Goal: Task Accomplishment & Management: Manage account settings

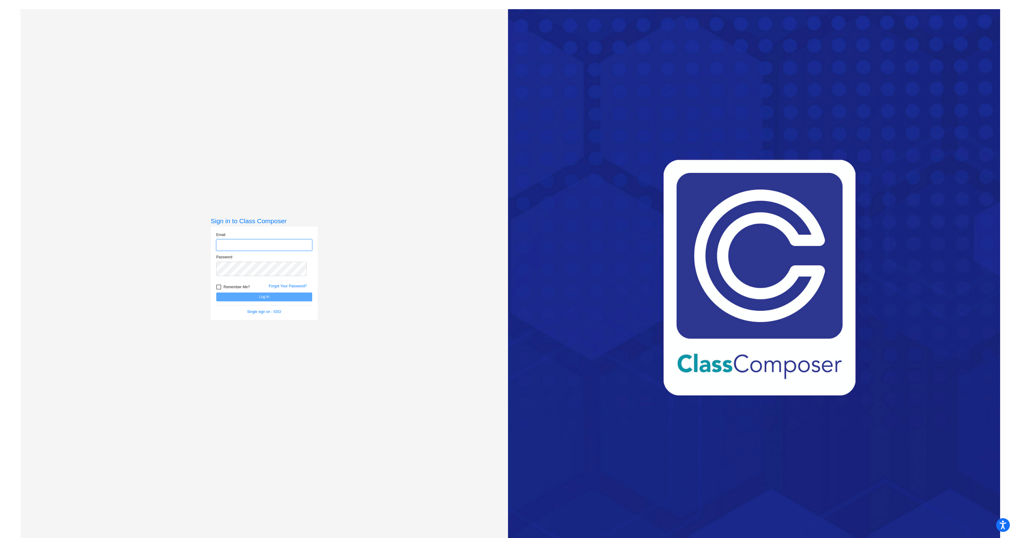
type input "[EMAIL_ADDRESS][DOMAIN_NAME]"
click at [286, 302] on button "Log In" at bounding box center [264, 297] width 96 height 9
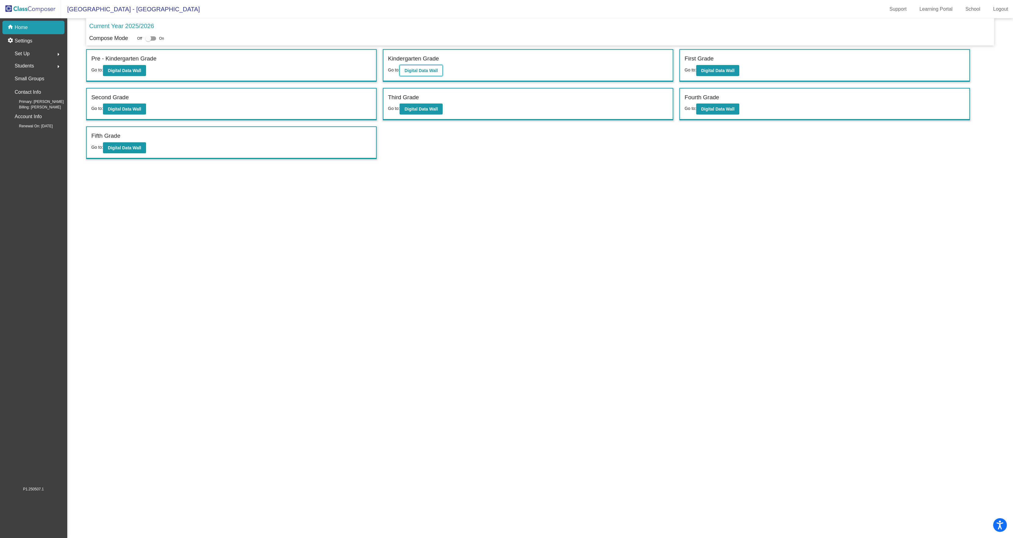
click at [438, 73] on b "Digital Data Wall" at bounding box center [421, 70] width 33 height 5
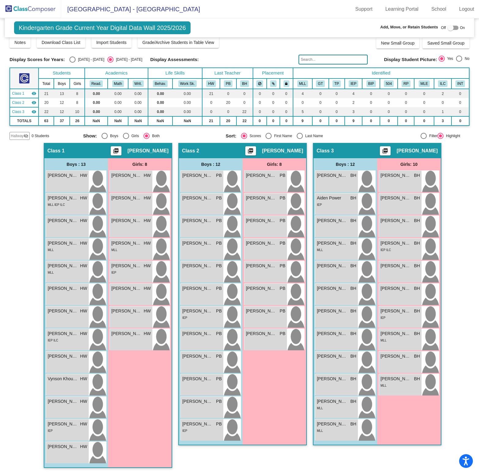
scroll to position [1, 0]
click at [391, 252] on span "IEP ILC" at bounding box center [385, 249] width 10 height 3
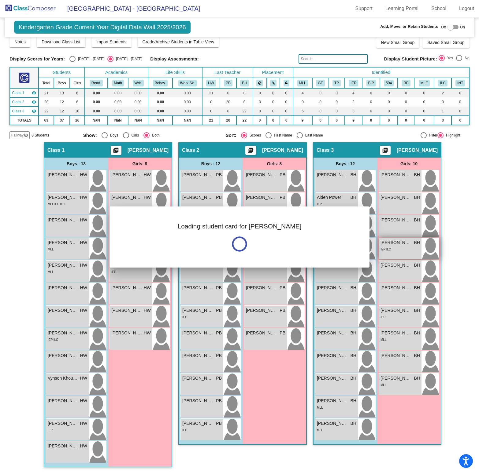
scroll to position [0, 0]
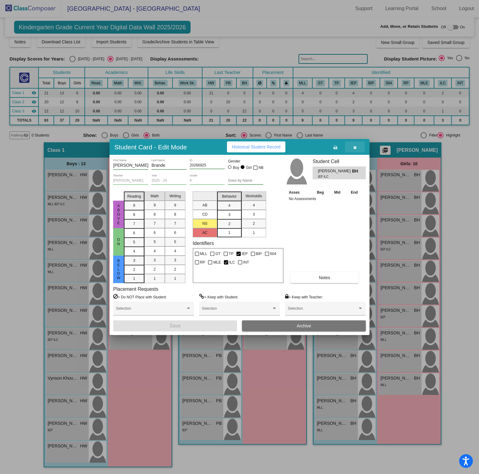
click at [353, 145] on icon "button" at bounding box center [354, 147] width 3 height 4
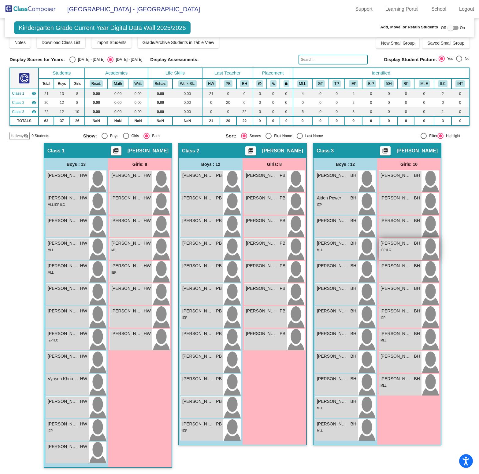
scroll to position [1, 1]
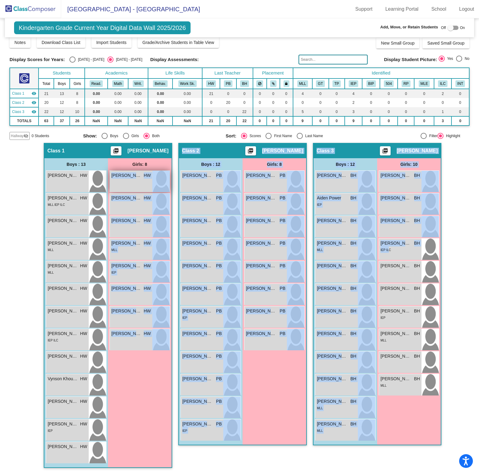
drag, startPoint x: 394, startPoint y: 260, endPoint x: 131, endPoint y: 184, distance: 273.1
click at [131, 184] on div "Hallway - Hallway Class picture_as_pdf Add Student First Name Last Name Student…" at bounding box center [238, 308] width 459 height 331
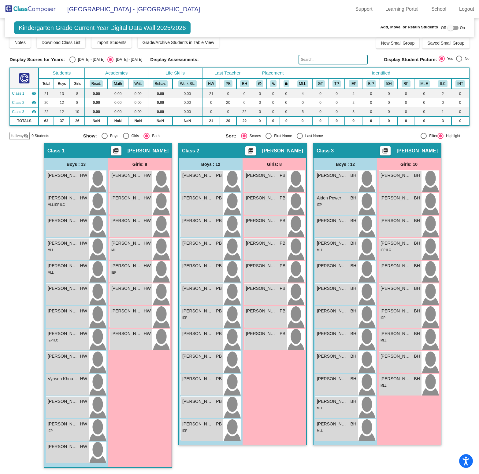
click at [455, 261] on div "Hallway - Hallway Class picture_as_pdf Add Student First Name Last Name Student…" at bounding box center [238, 308] width 459 height 331
click at [447, 31] on div at bounding box center [450, 28] width 6 height 6
checkbox input "true"
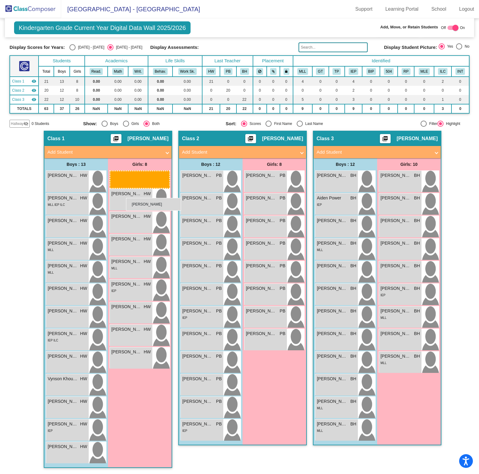
drag, startPoint x: 397, startPoint y: 272, endPoint x: 126, endPoint y: 198, distance: 281.3
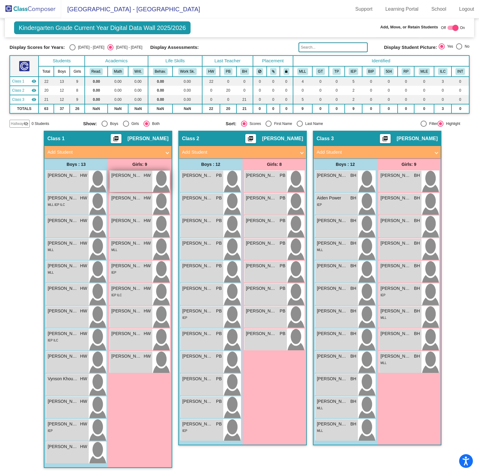
click at [126, 192] on div "[PERSON_NAME] HW lock do_not_disturb_alt" at bounding box center [131, 181] width 42 height 21
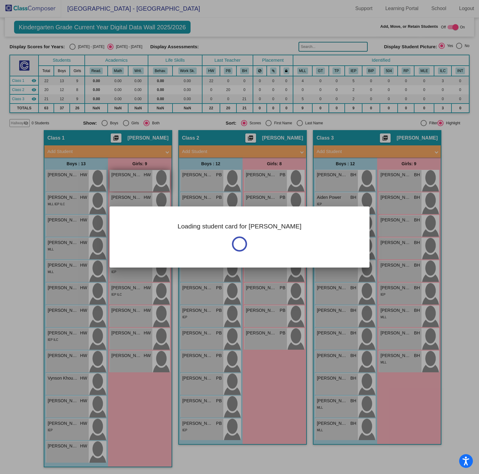
scroll to position [0, 0]
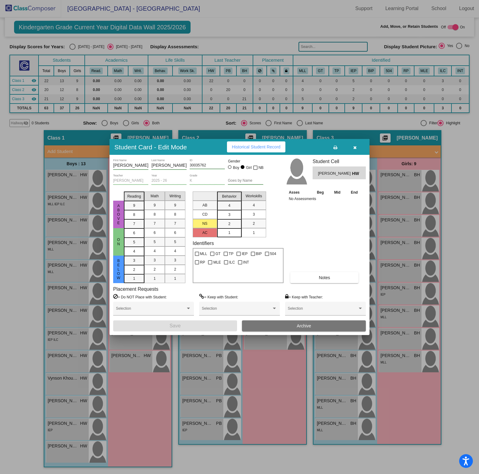
click at [357, 141] on button "button" at bounding box center [355, 146] width 20 height 11
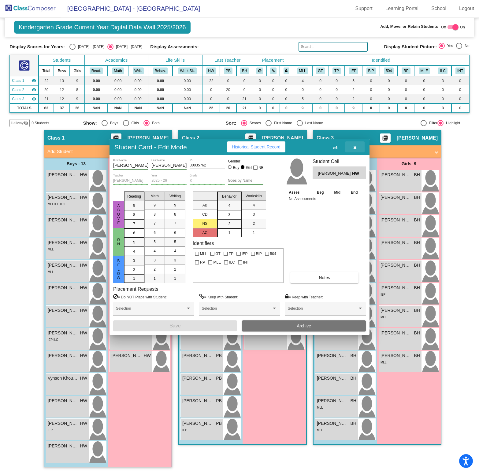
scroll to position [1, 0]
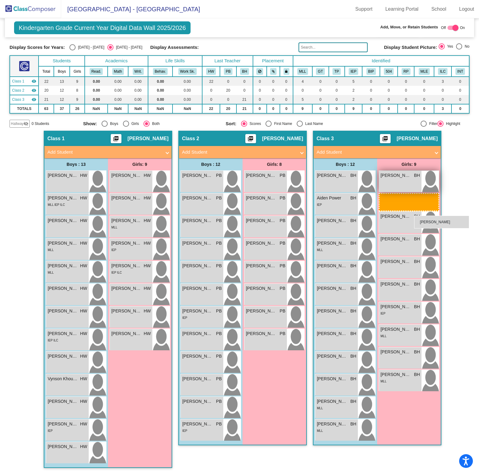
drag, startPoint x: 129, startPoint y: 226, endPoint x: 414, endPoint y: 216, distance: 285.0
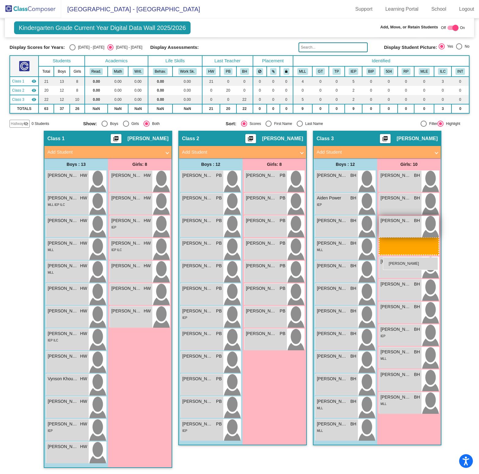
drag, startPoint x: 130, startPoint y: 251, endPoint x: 383, endPoint y: 257, distance: 253.1
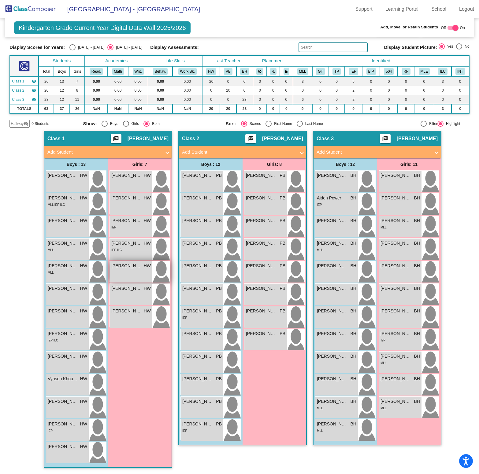
click at [126, 283] on div "[PERSON_NAME] HW lock do_not_disturb_alt" at bounding box center [131, 271] width 42 height 21
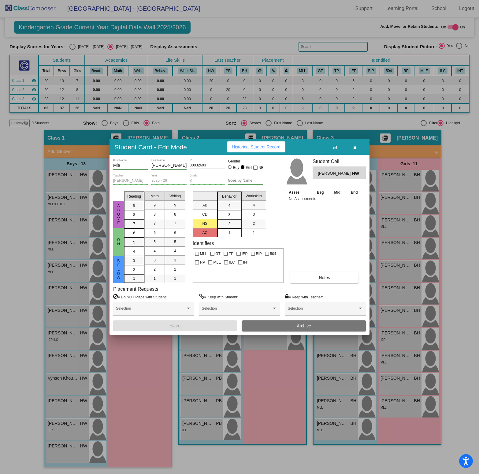
click at [292, 332] on button "Archive" at bounding box center [304, 326] width 124 height 11
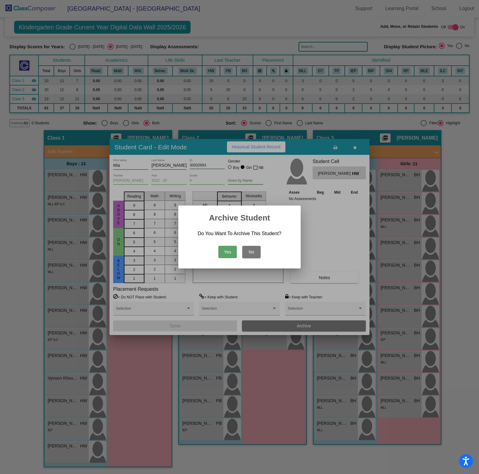
scroll to position [1, 0]
click at [223, 250] on button "Yes" at bounding box center [227, 252] width 18 height 12
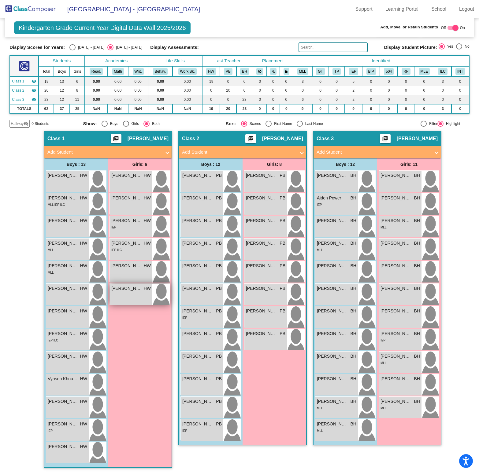
click at [127, 305] on div "[PERSON_NAME] HW lock do_not_disturb_alt" at bounding box center [131, 294] width 42 height 21
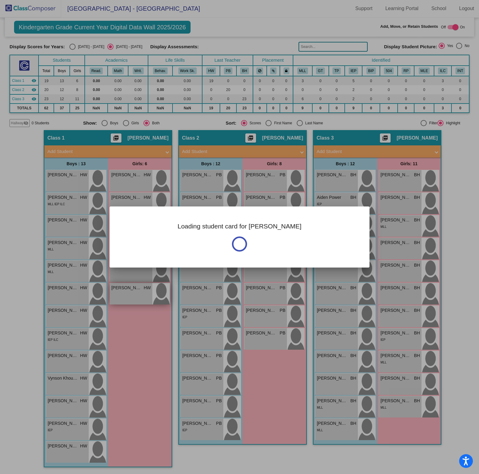
scroll to position [0, 0]
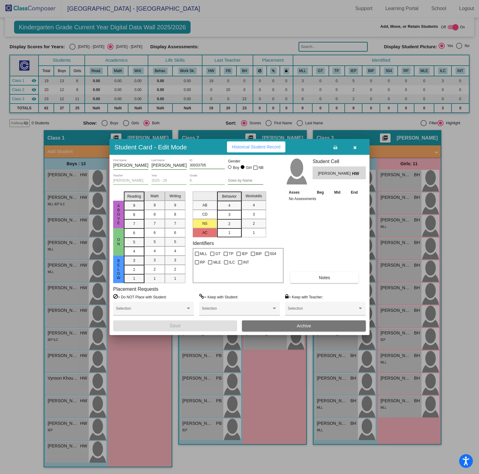
click at [355, 145] on icon "button" at bounding box center [354, 147] width 3 height 4
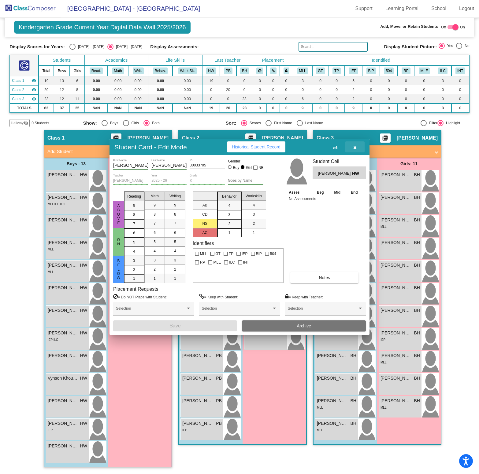
scroll to position [1, 0]
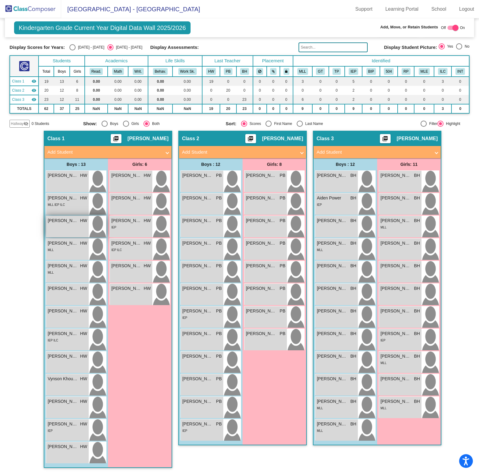
click at [57, 237] on div "[PERSON_NAME] HW lock do_not_disturb_alt" at bounding box center [67, 226] width 42 height 21
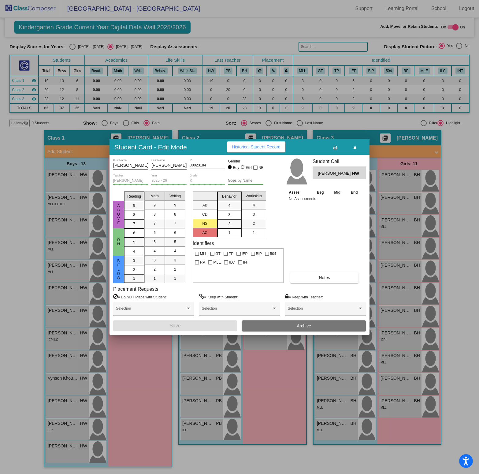
click at [350, 141] on button "button" at bounding box center [355, 146] width 20 height 11
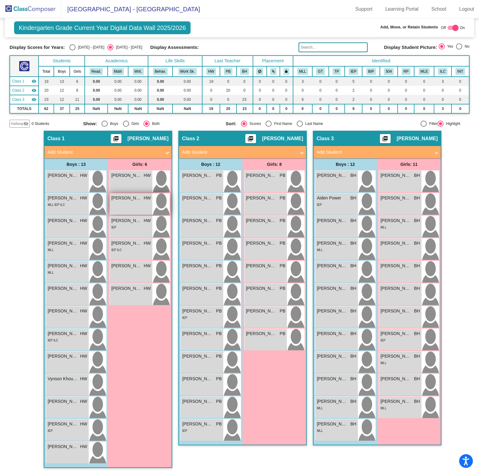
scroll to position [1, 0]
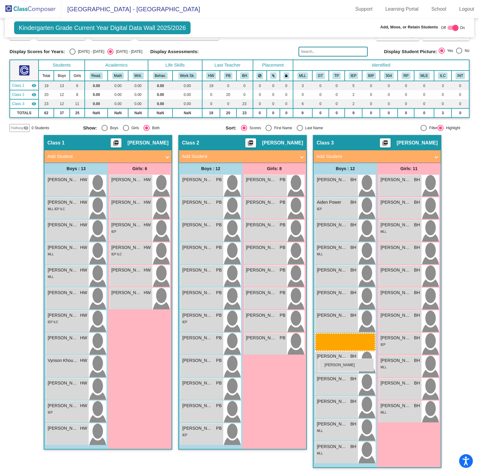
drag, startPoint x: 62, startPoint y: 320, endPoint x: 318, endPoint y: 359, distance: 259.6
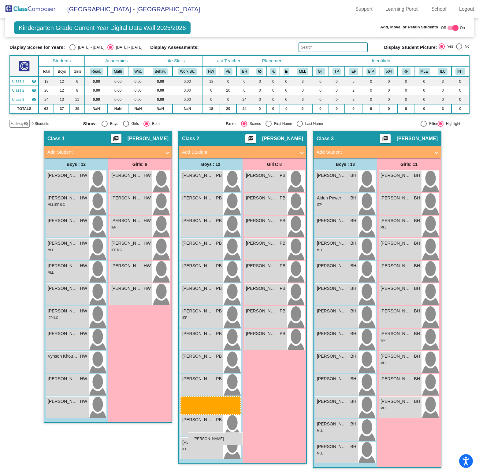
drag, startPoint x: 62, startPoint y: 435, endPoint x: 188, endPoint y: 433, distance: 125.3
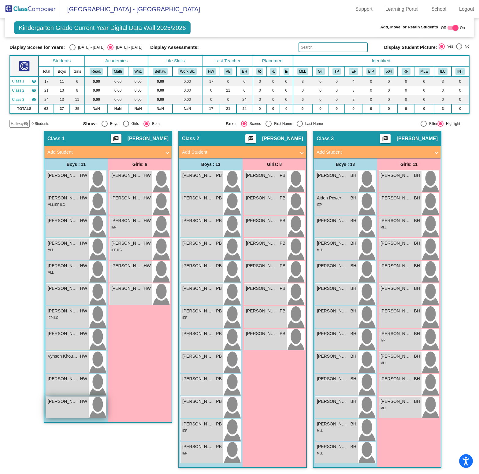
click at [64, 418] on div "[PERSON_NAME] lock do_not_disturb_alt" at bounding box center [67, 407] width 42 height 21
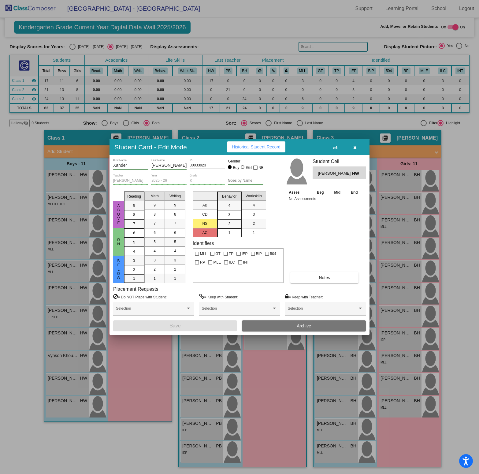
click at [356, 141] on button "button" at bounding box center [355, 146] width 20 height 11
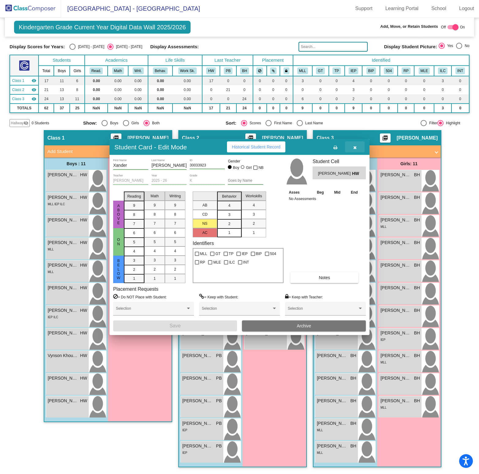
scroll to position [1, 0]
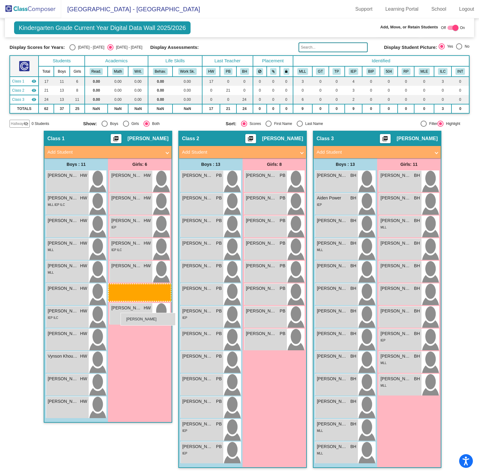
drag, startPoint x: 397, startPoint y: 411, endPoint x: 120, endPoint y: 313, distance: 293.8
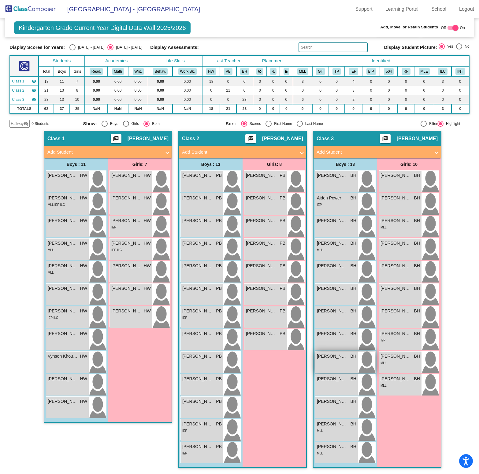
click at [328, 360] on span "[PERSON_NAME]" at bounding box center [332, 356] width 31 height 6
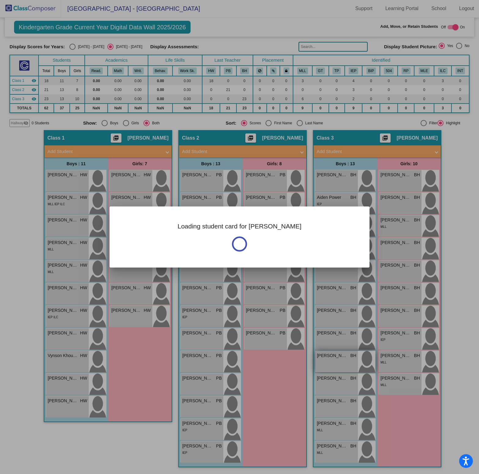
scroll to position [0, 0]
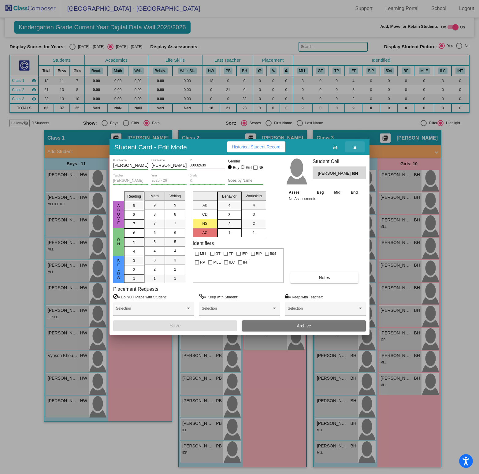
click at [353, 145] on icon "button" at bounding box center [354, 147] width 3 height 4
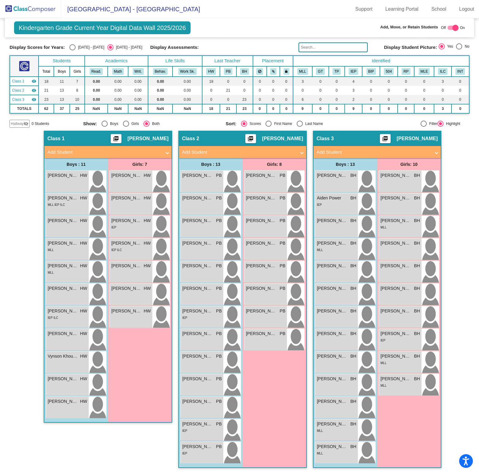
scroll to position [1, 0]
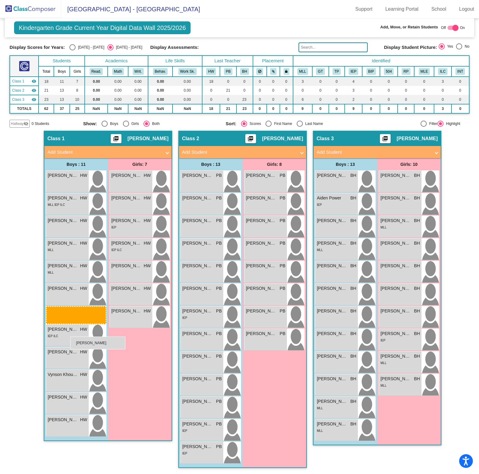
drag, startPoint x: 337, startPoint y: 389, endPoint x: 68, endPoint y: 337, distance: 274.0
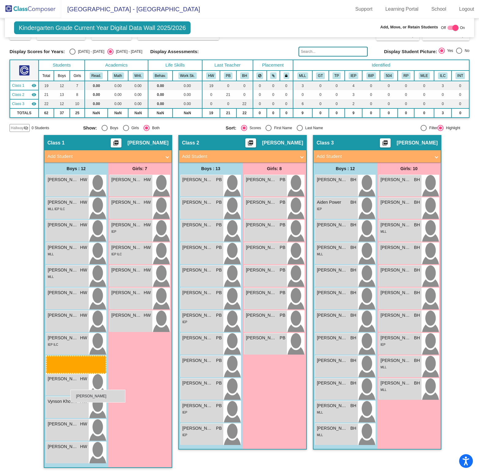
drag, startPoint x: 190, startPoint y: 384, endPoint x: 70, endPoint y: 390, distance: 119.9
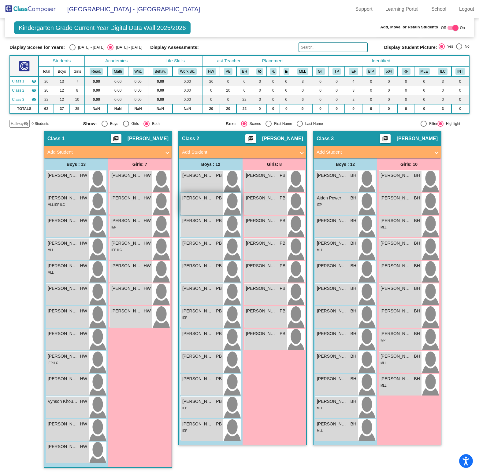
click at [193, 215] on div "[PERSON_NAME] PB lock do_not_disturb_alt" at bounding box center [202, 203] width 42 height 21
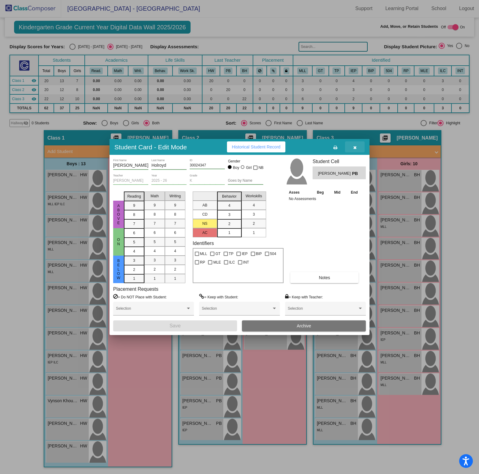
click at [358, 141] on button "button" at bounding box center [355, 146] width 20 height 11
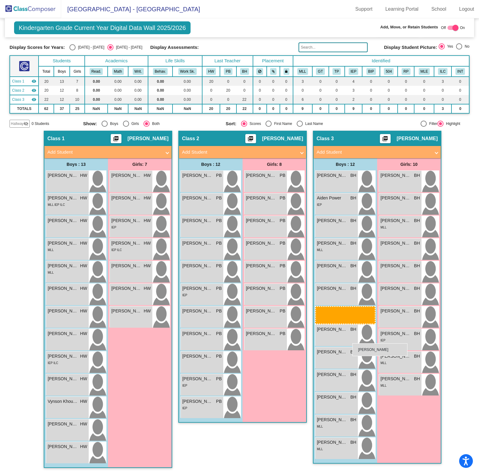
scroll to position [1, 0]
drag, startPoint x: 197, startPoint y: 322, endPoint x: 335, endPoint y: 342, distance: 139.6
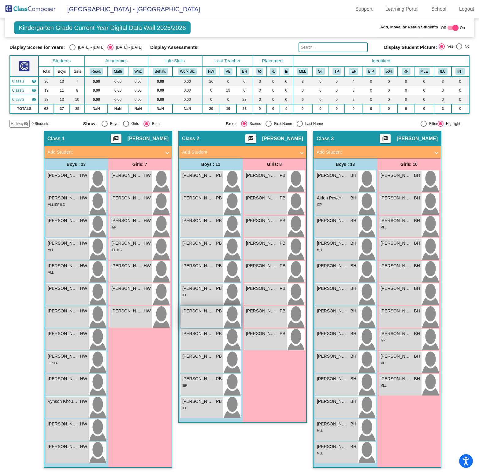
click at [194, 328] on div "[PERSON_NAME] PB lock do_not_disturb_alt" at bounding box center [202, 317] width 42 height 21
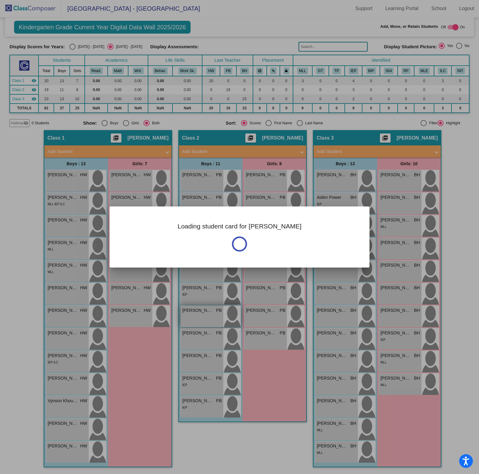
scroll to position [0, 0]
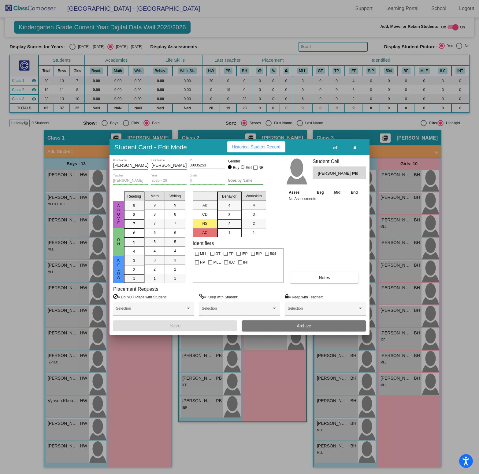
click at [353, 141] on button "button" at bounding box center [355, 146] width 20 height 11
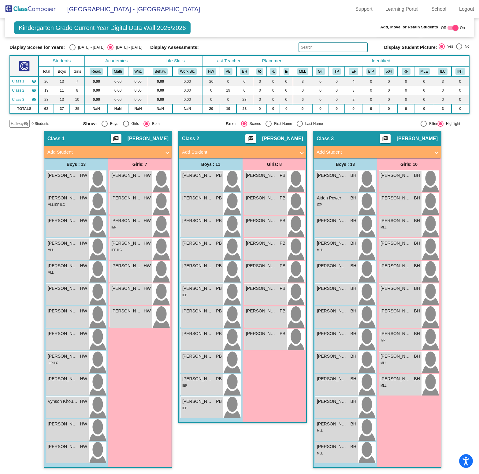
scroll to position [1, 0]
click at [197, 314] on span "[PERSON_NAME]" at bounding box center [197, 311] width 31 height 6
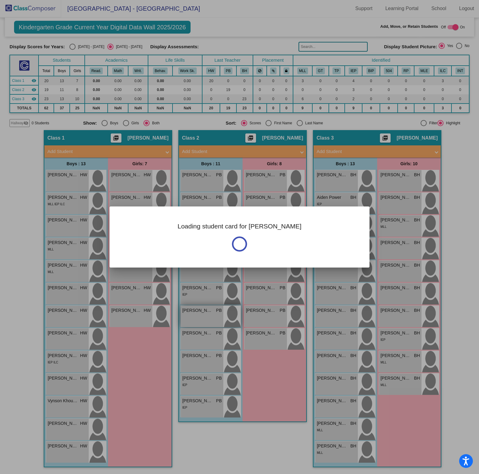
scroll to position [0, 0]
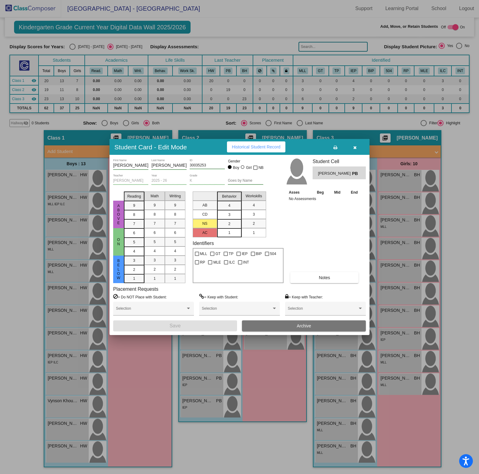
click at [306, 329] on span "Archive" at bounding box center [303, 326] width 14 height 5
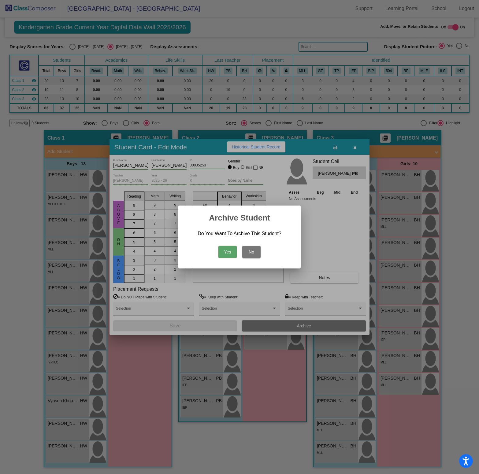
click at [224, 254] on button "Yes" at bounding box center [227, 252] width 18 height 12
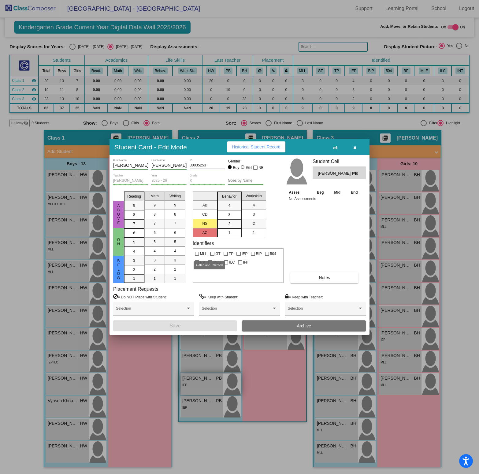
scroll to position [1, 0]
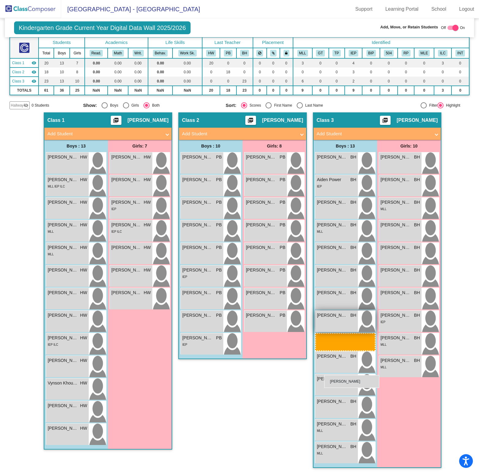
drag, startPoint x: 197, startPoint y: 388, endPoint x: 326, endPoint y: 375, distance: 129.6
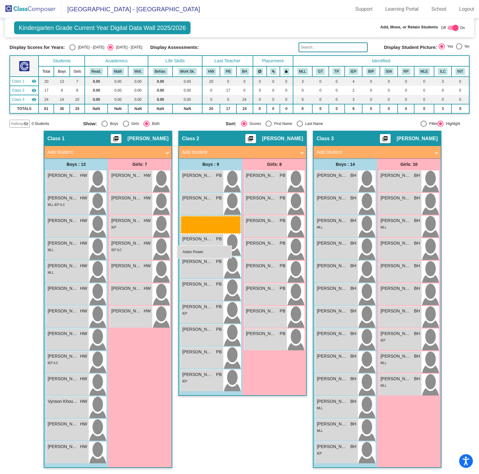
drag, startPoint x: 325, startPoint y: 230, endPoint x: 177, endPoint y: 246, distance: 148.8
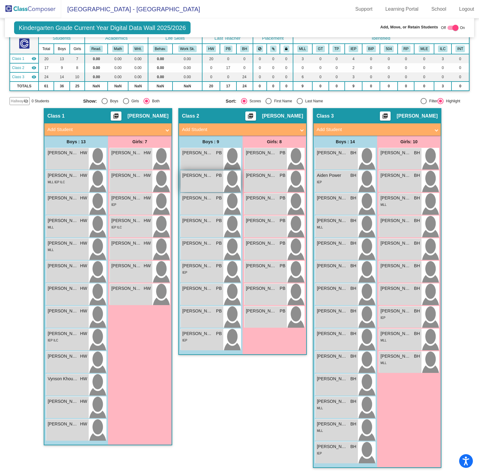
click at [197, 192] on div "[PERSON_NAME] PB lock do_not_disturb_alt" at bounding box center [202, 181] width 42 height 21
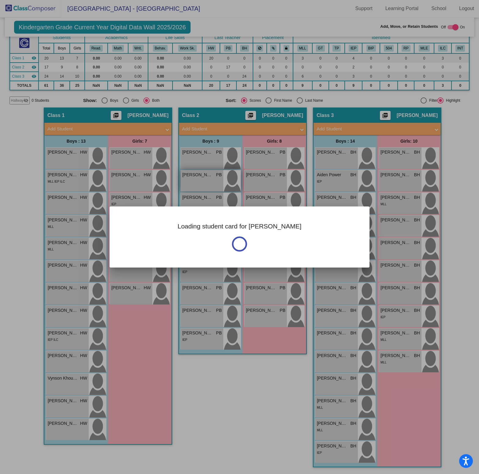
scroll to position [0, 0]
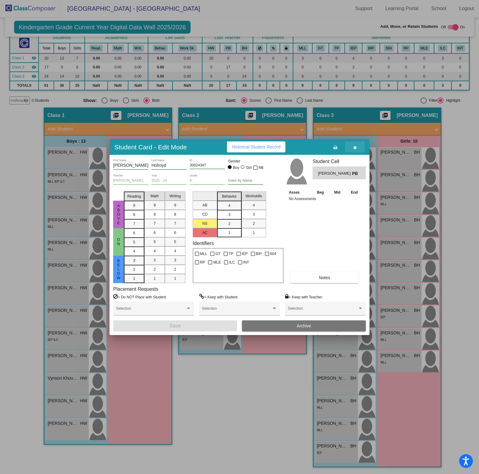
click at [355, 141] on button "button" at bounding box center [355, 146] width 20 height 11
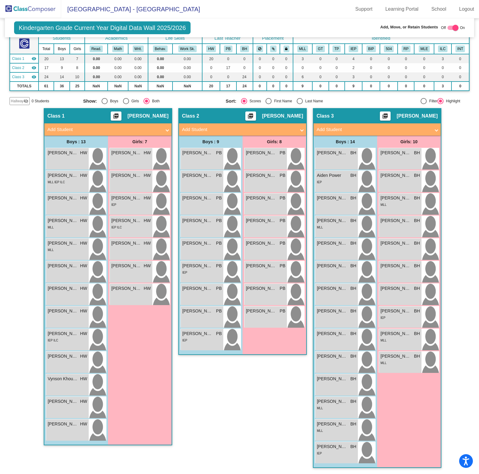
scroll to position [1, 0]
click at [201, 170] on div "[PERSON_NAME] [PERSON_NAME] lock do_not_disturb_alt" at bounding box center [202, 158] width 42 height 21
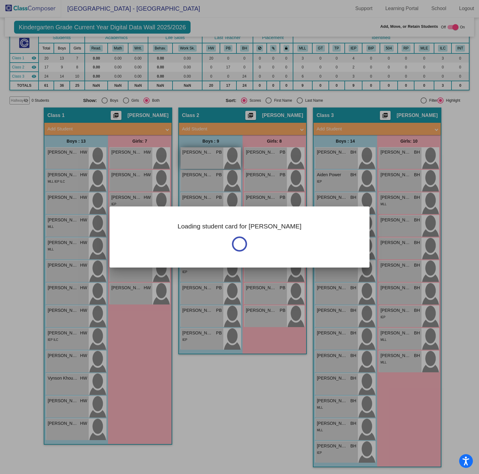
scroll to position [0, 0]
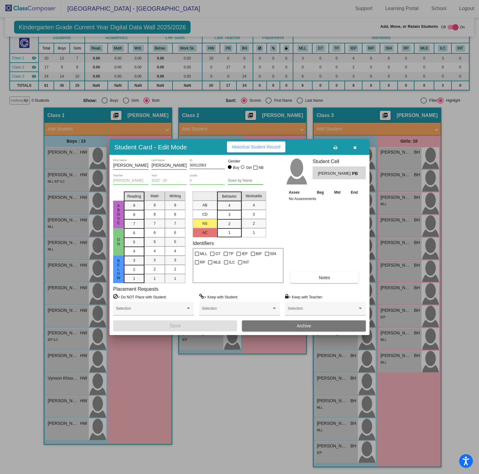
click at [357, 141] on button "button" at bounding box center [355, 146] width 20 height 11
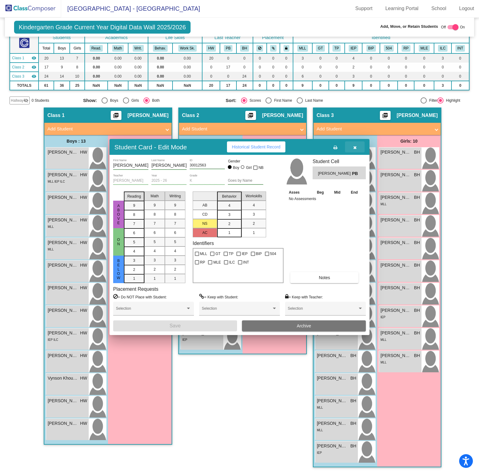
scroll to position [1, 0]
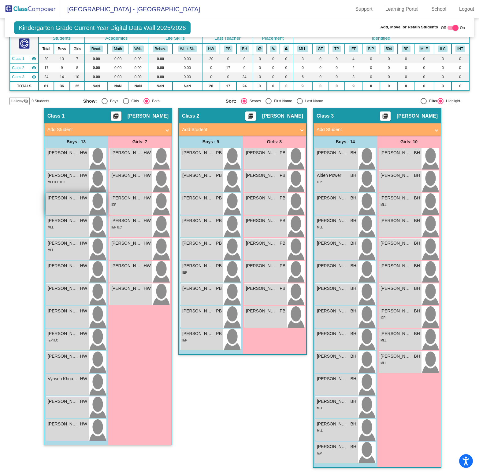
click at [61, 201] on span "[PERSON_NAME]" at bounding box center [63, 198] width 31 height 6
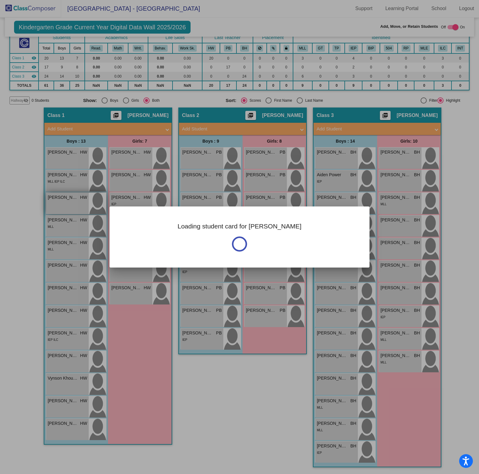
scroll to position [0, 0]
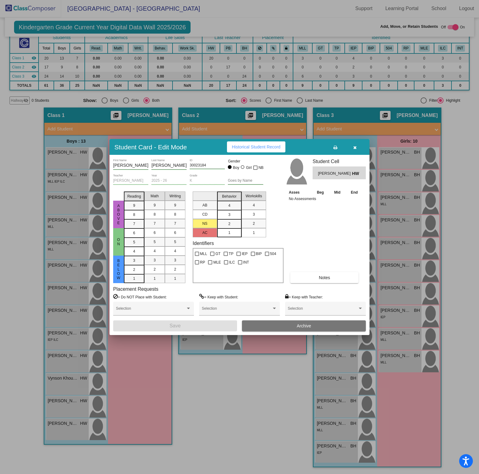
click at [354, 141] on button "button" at bounding box center [355, 146] width 20 height 11
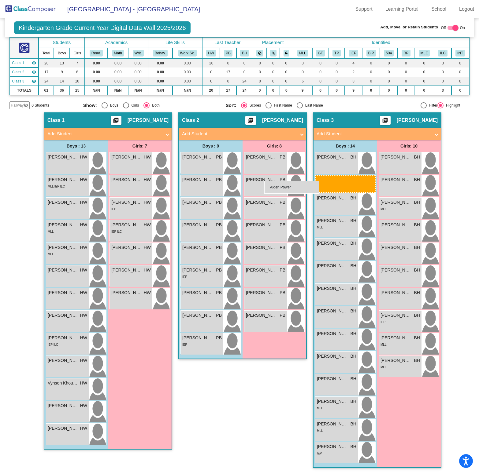
scroll to position [76, 0]
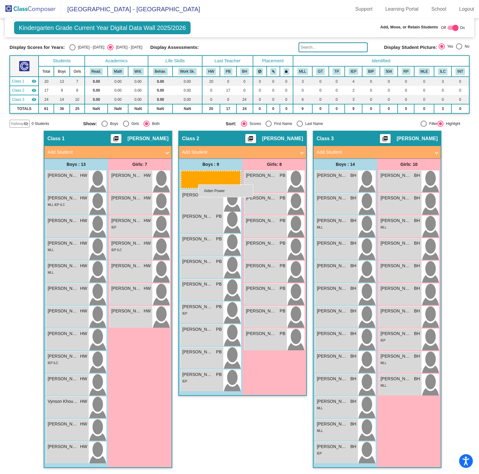
drag, startPoint x: 336, startPoint y: 183, endPoint x: 198, endPoint y: 185, distance: 137.5
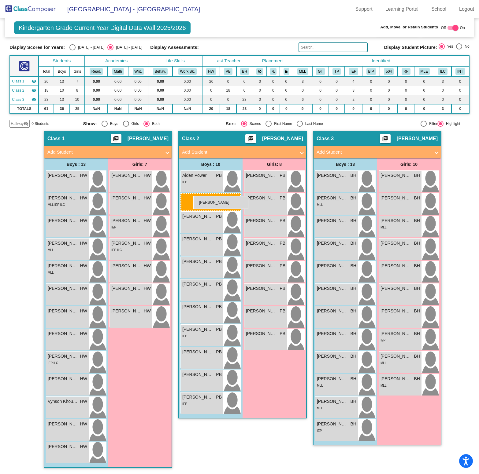
drag, startPoint x: 338, startPoint y: 207, endPoint x: 193, endPoint y: 196, distance: 145.2
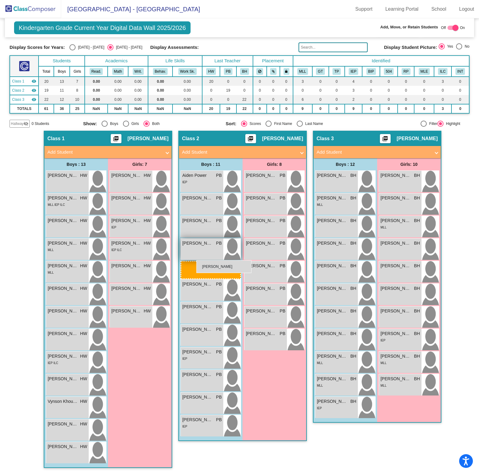
drag, startPoint x: 335, startPoint y: 270, endPoint x: 196, endPoint y: 260, distance: 139.1
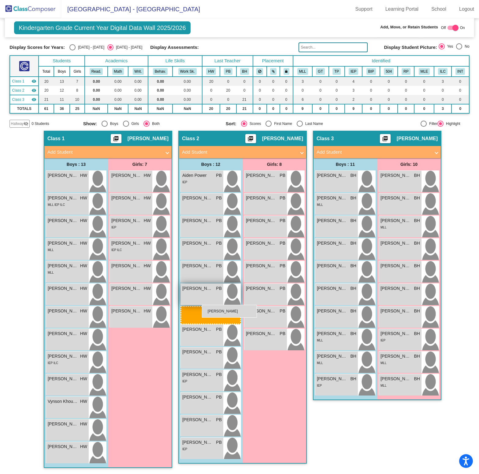
drag, startPoint x: 334, startPoint y: 320, endPoint x: 202, endPoint y: 305, distance: 132.9
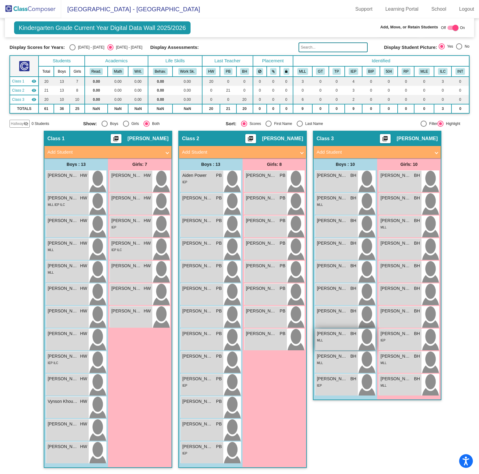
click at [338, 342] on div "MLL" at bounding box center [336, 340] width 39 height 6
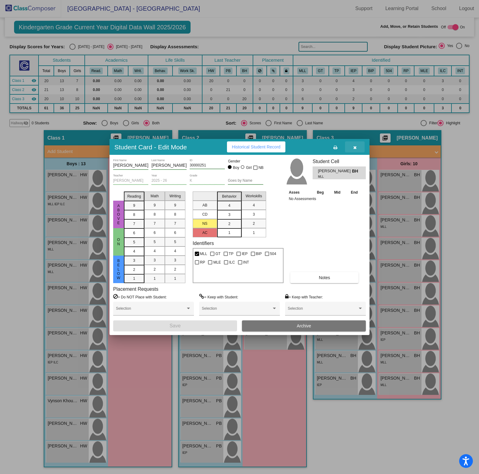
click at [353, 145] on icon "button" at bounding box center [354, 147] width 3 height 4
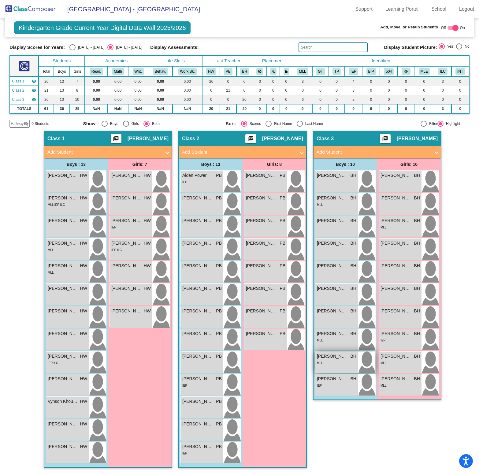
click at [331, 363] on div "MLL" at bounding box center [336, 363] width 39 height 6
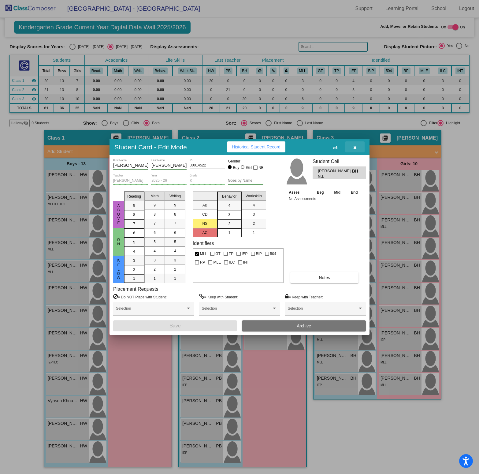
click at [358, 141] on button "button" at bounding box center [355, 146] width 20 height 11
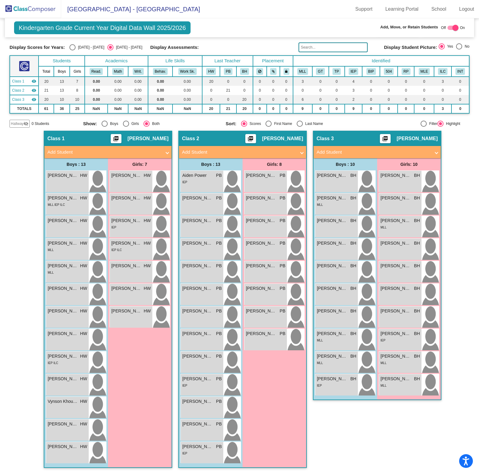
scroll to position [1, 0]
click at [24, 127] on span "Hallway" at bounding box center [17, 124] width 13 height 6
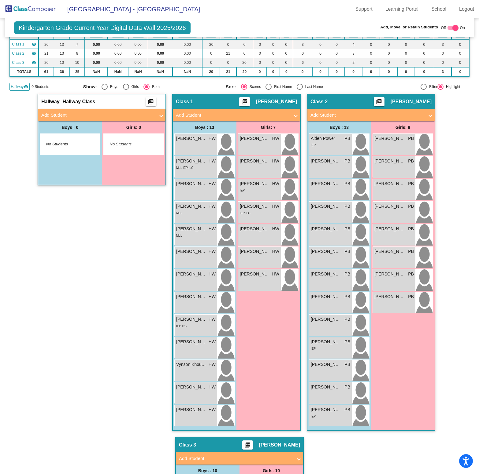
click at [64, 119] on mat-panel-title "Add Student" at bounding box center [98, 115] width 114 height 7
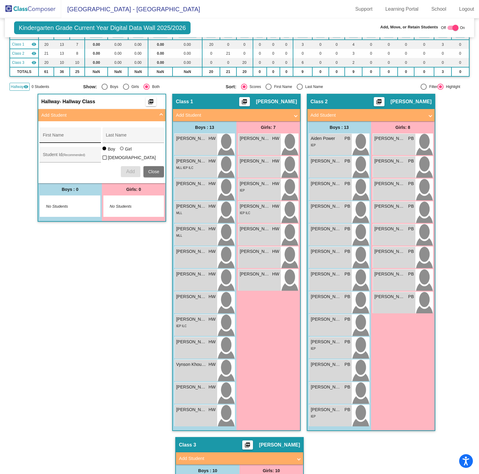
click at [66, 143] on div "First Name" at bounding box center [70, 137] width 55 height 13
type input "Rylan"
type input "[PERSON_NAME]"
click at [60, 160] on input "Student Id (Recommended)" at bounding box center [70, 157] width 55 height 5
type input "30007959"
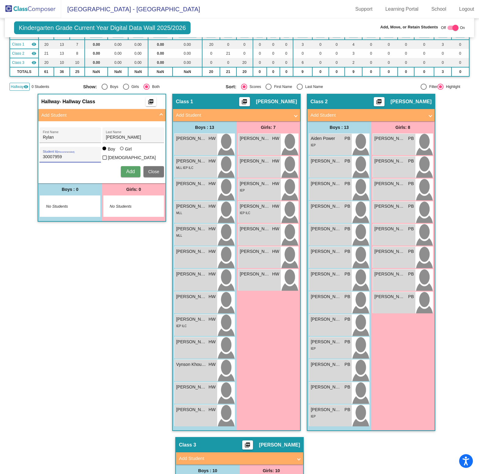
click at [131, 174] on span "Add" at bounding box center [130, 171] width 9 height 5
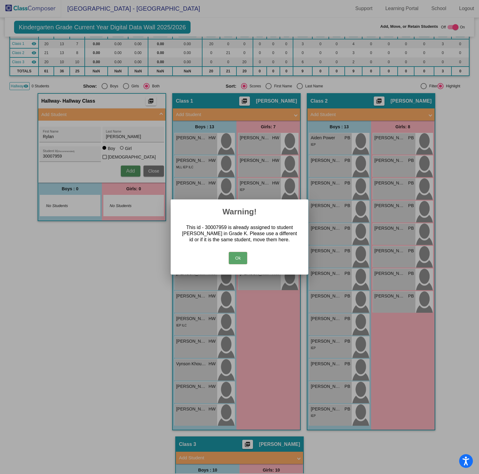
scroll to position [0, 0]
click at [230, 262] on button "Ok" at bounding box center [238, 258] width 18 height 12
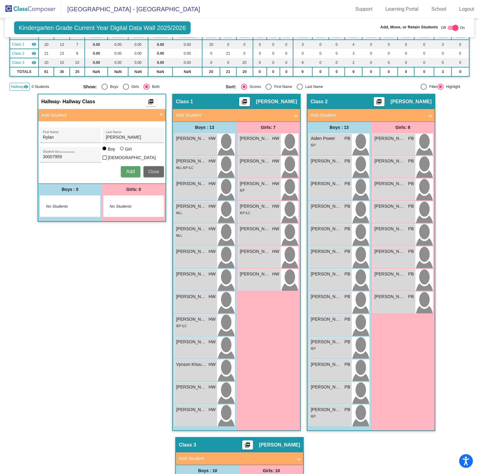
click at [157, 174] on span "Close" at bounding box center [153, 171] width 11 height 5
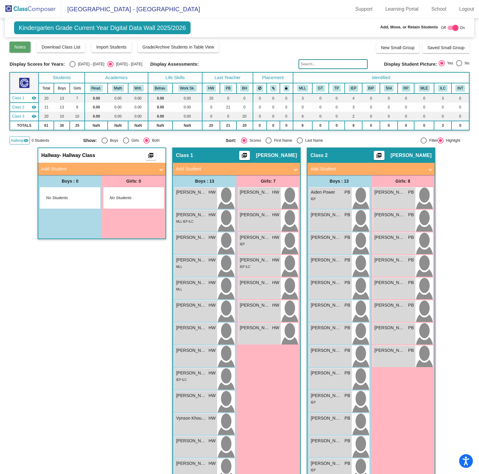
scroll to position [0, 0]
click at [21, 9] on img at bounding box center [30, 9] width 61 height 18
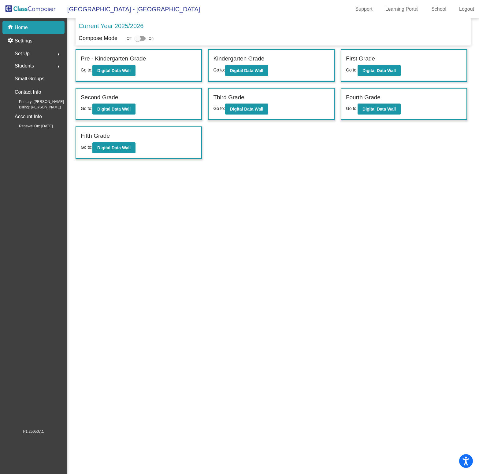
click at [28, 65] on span "Students" at bounding box center [24, 66] width 19 height 9
click at [30, 106] on p "Archived Students" at bounding box center [33, 105] width 37 height 7
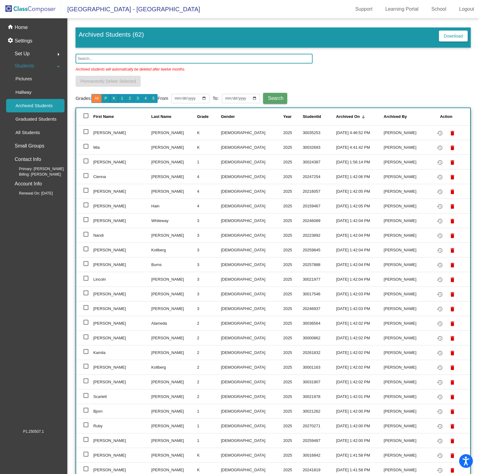
click at [118, 103] on button "K" at bounding box center [114, 98] width 9 height 9
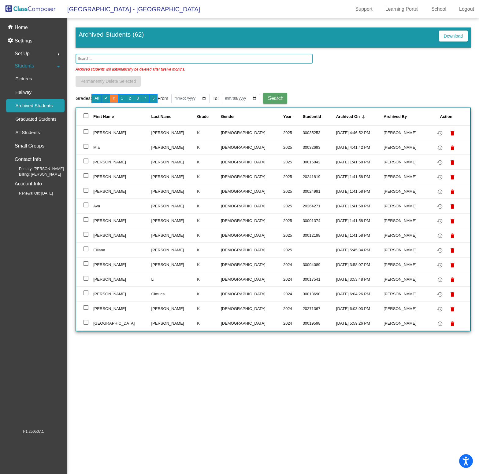
click at [110, 103] on button "P" at bounding box center [105, 98] width 9 height 9
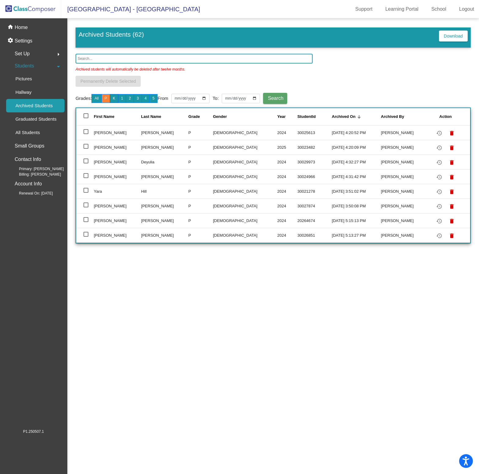
click at [118, 103] on button "K" at bounding box center [114, 98] width 9 height 9
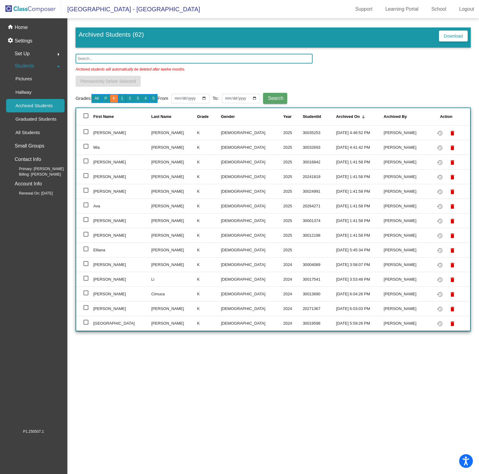
click at [126, 103] on button "1" at bounding box center [122, 98] width 8 height 9
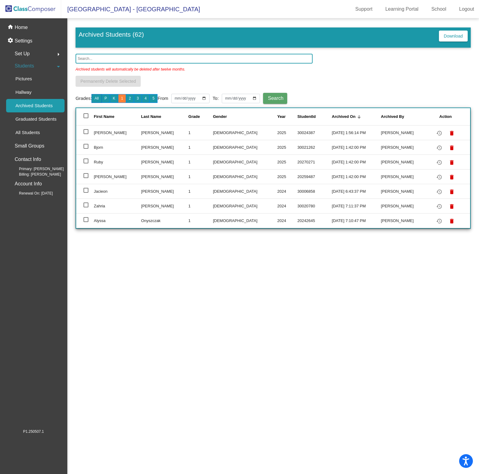
click at [101, 103] on button "All" at bounding box center [96, 98] width 10 height 9
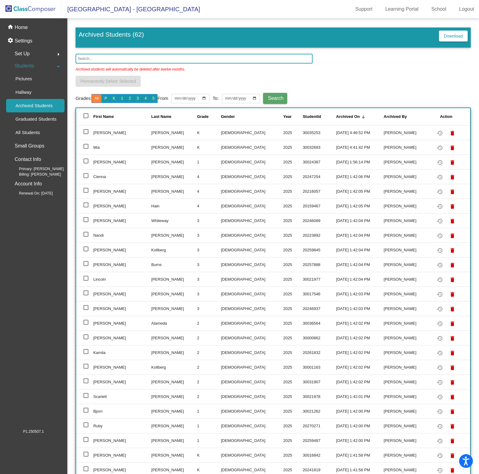
click at [121, 60] on input "text" at bounding box center [193, 59] width 237 height 10
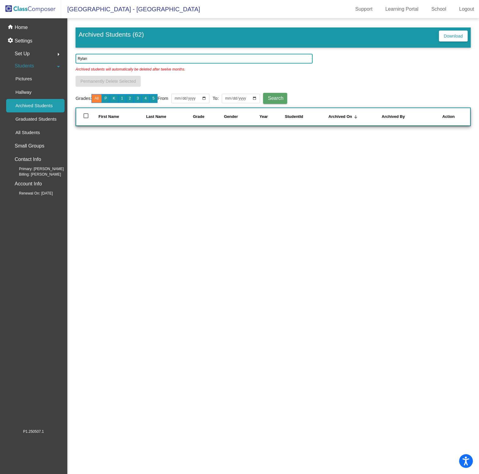
type input "Rylan"
click at [39, 135] on p "All Students" at bounding box center [27, 132] width 24 height 7
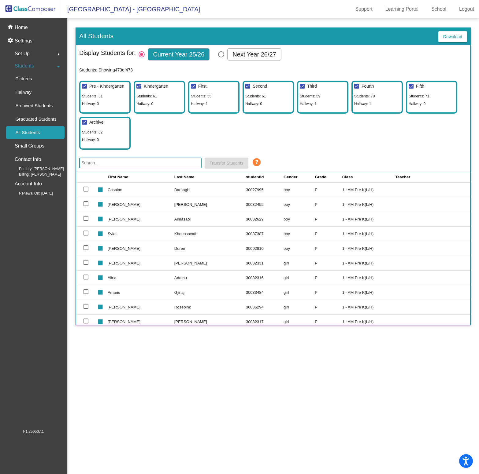
click at [97, 168] on input "text" at bounding box center [140, 163] width 122 height 11
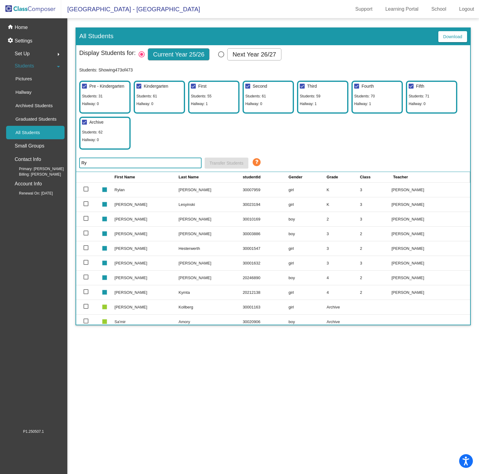
type input "Ry"
click at [142, 197] on td "Rylan" at bounding box center [146, 190] width 64 height 15
click at [114, 197] on td "Rylan" at bounding box center [146, 190] width 64 height 15
click at [23, 11] on img at bounding box center [30, 9] width 61 height 18
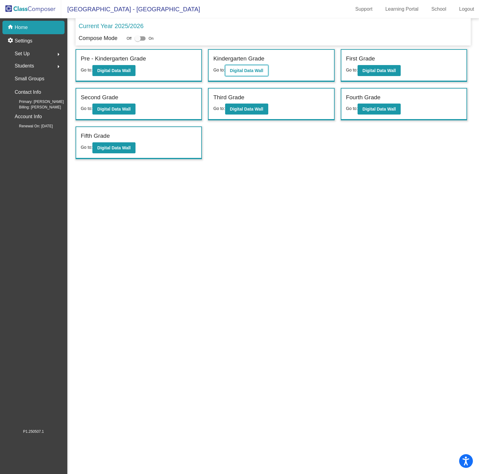
click at [254, 73] on b "Digital Data Wall" at bounding box center [246, 70] width 33 height 5
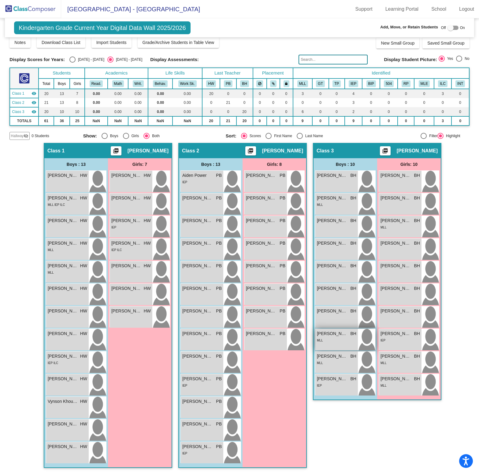
scroll to position [48, 0]
click at [403, 343] on div "IEP" at bounding box center [399, 340] width 39 height 6
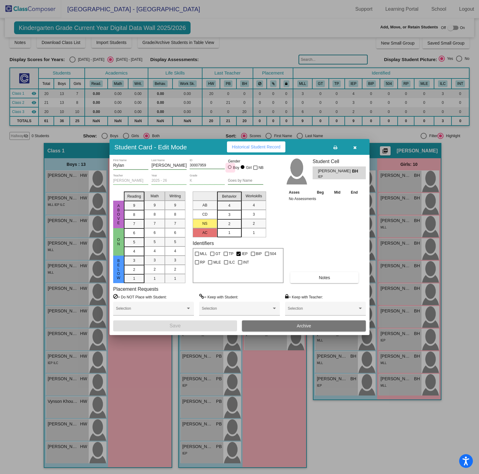
click at [230, 165] on div at bounding box center [230, 167] width 4 height 4
click at [230, 170] on input "Boy" at bounding box center [230, 170] width 0 height 0
radio input "true"
click at [208, 332] on button "Save" at bounding box center [175, 326] width 124 height 11
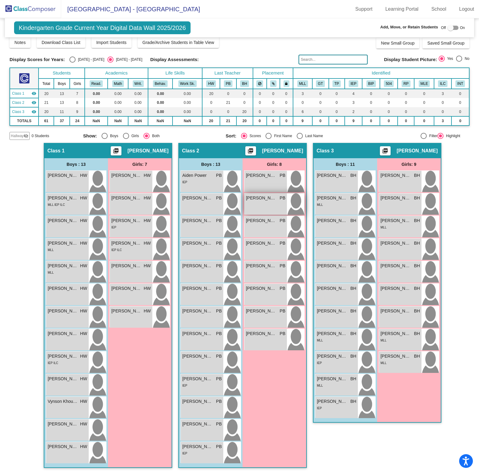
click at [258, 215] on div "[PERSON_NAME] lock do_not_disturb_alt" at bounding box center [265, 203] width 42 height 21
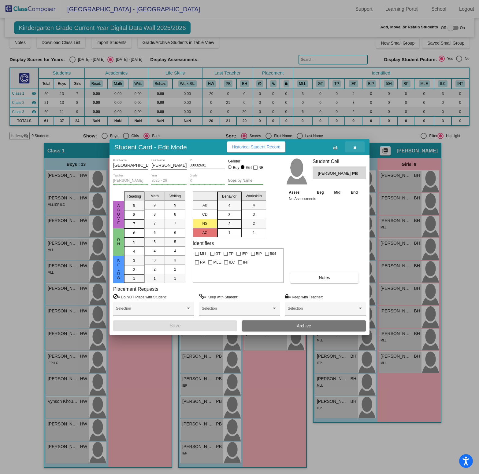
click at [354, 141] on button "button" at bounding box center [355, 146] width 20 height 11
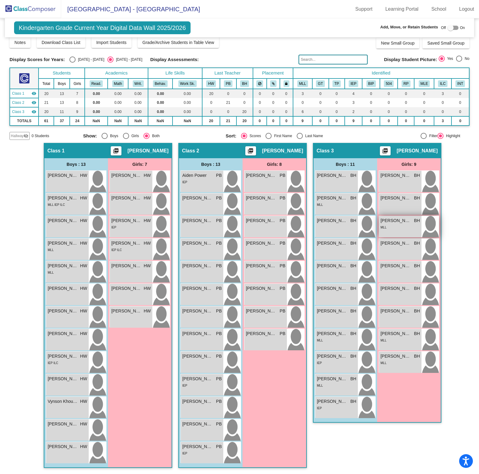
drag, startPoint x: 258, startPoint y: 243, endPoint x: 403, endPoint y: 236, distance: 145.6
click at [403, 236] on div "Hallway - Hallway Class picture_as_pdf Add Student First Name Last Name Student…" at bounding box center [238, 308] width 459 height 331
click at [268, 237] on div "[PERSON_NAME] PB lock do_not_disturb_alt" at bounding box center [265, 226] width 42 height 21
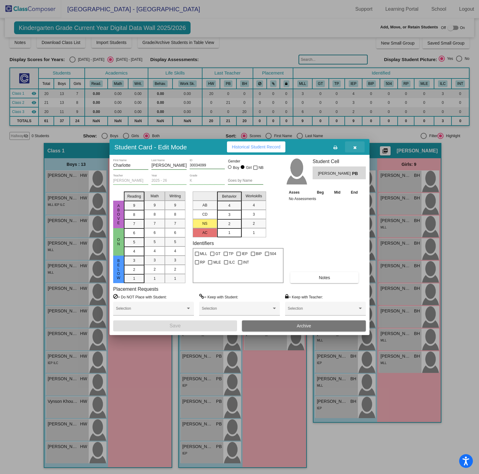
click at [353, 145] on icon "button" at bounding box center [354, 147] width 3 height 4
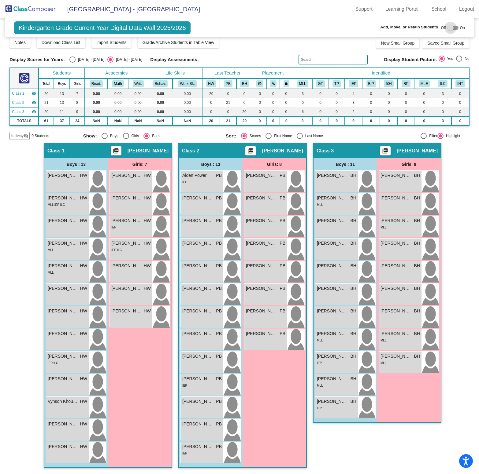
click at [447, 28] on div at bounding box center [450, 28] width 6 height 6
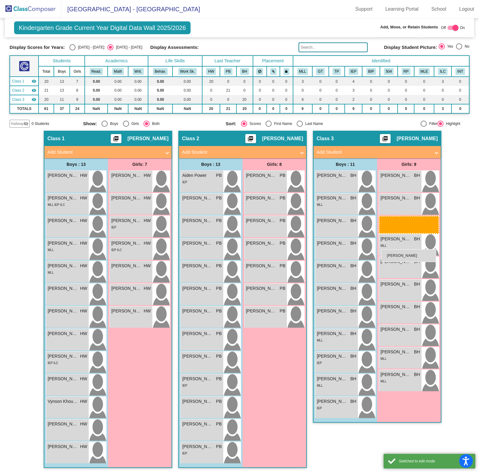
drag, startPoint x: 262, startPoint y: 259, endPoint x: 381, endPoint y: 249, distance: 119.6
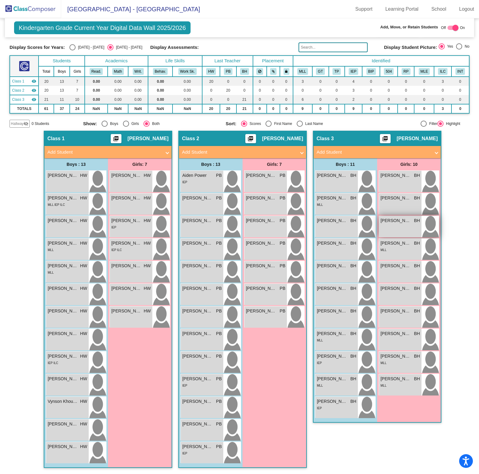
click at [393, 237] on div "[PERSON_NAME] BH lock do_not_disturb_alt" at bounding box center [400, 226] width 42 height 21
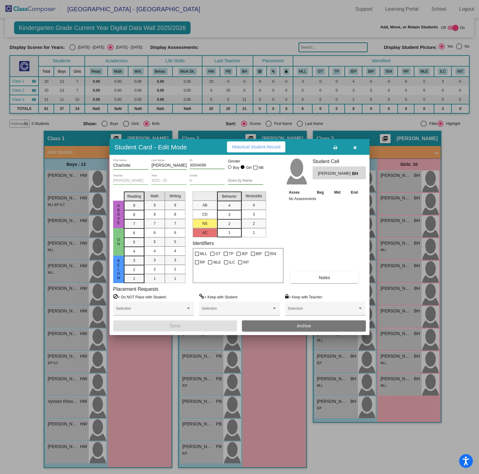
click at [356, 145] on icon "button" at bounding box center [354, 147] width 3 height 4
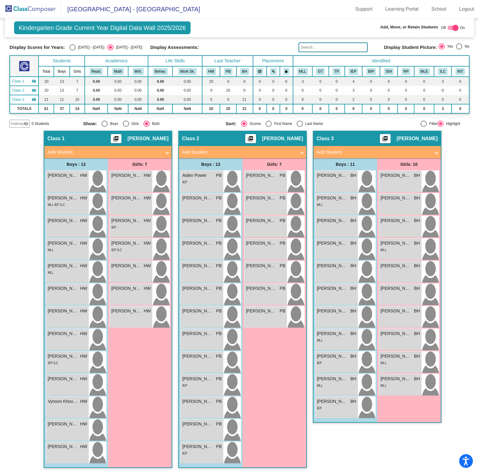
click at [460, 211] on div "Hallway - Hallway Class picture_as_pdf Add Student First Name Last Name Student…" at bounding box center [238, 302] width 459 height 343
click at [452, 30] on div at bounding box center [455, 28] width 6 height 6
checkbox input "false"
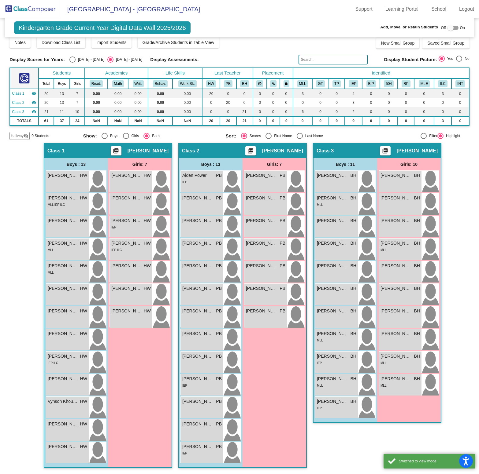
click at [42, 6] on img at bounding box center [30, 9] width 61 height 18
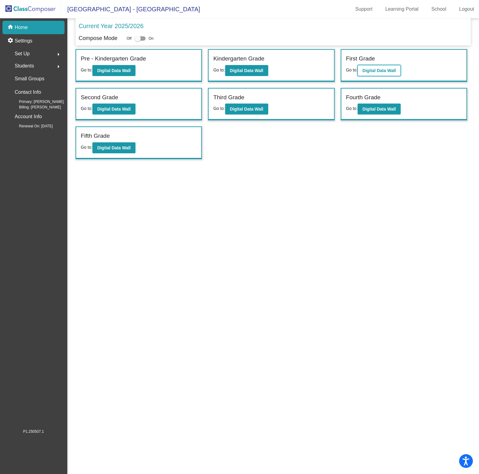
click at [383, 73] on b "Digital Data Wall" at bounding box center [378, 70] width 33 height 5
